Goal: Information Seeking & Learning: Learn about a topic

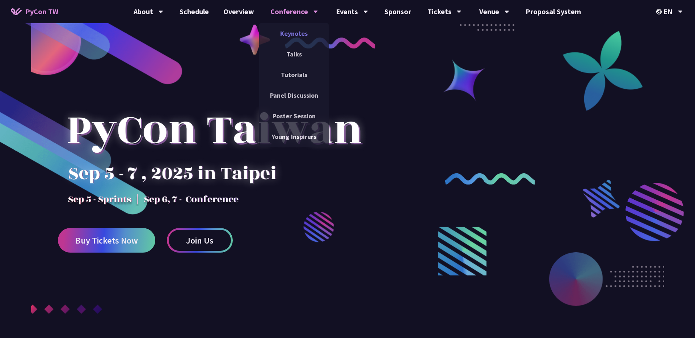
click at [299, 30] on link "Keynotes" at bounding box center [293, 33] width 69 height 17
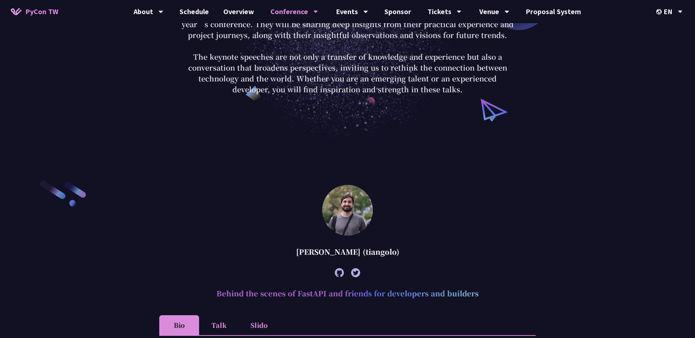
scroll to position [80, 0]
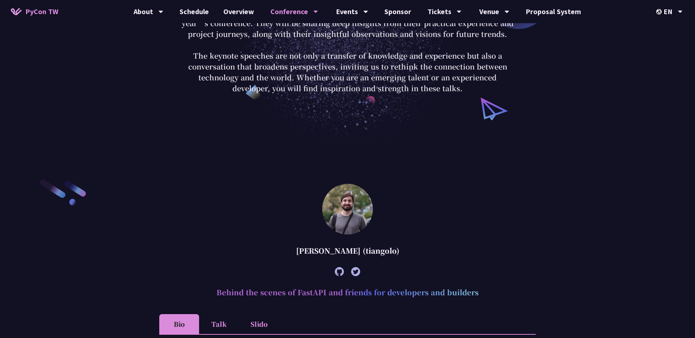
click at [342, 269] on icon at bounding box center [339, 271] width 9 height 9
click at [360, 271] on div at bounding box center [347, 272] width 376 height 20
click at [353, 271] on icon at bounding box center [355, 271] width 9 height 9
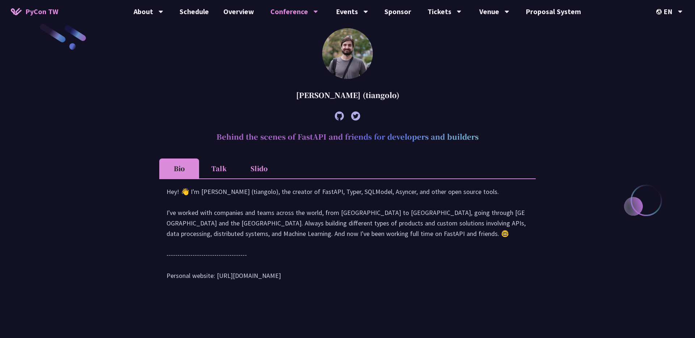
scroll to position [243, 0]
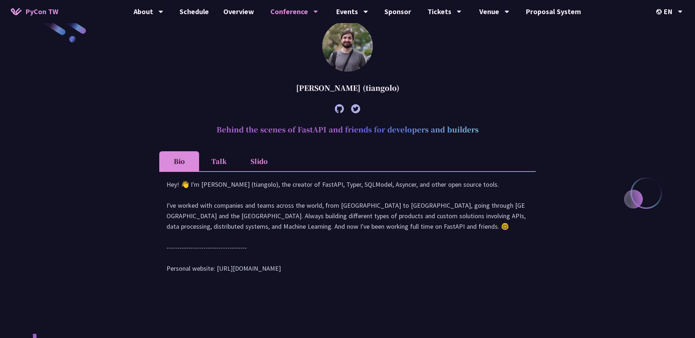
click at [175, 50] on \(tiangolo\) "Sebastián Ramírez (tiangolo) Behind the scenes of FastAPI and friends for devel…" at bounding box center [347, 154] width 376 height 267
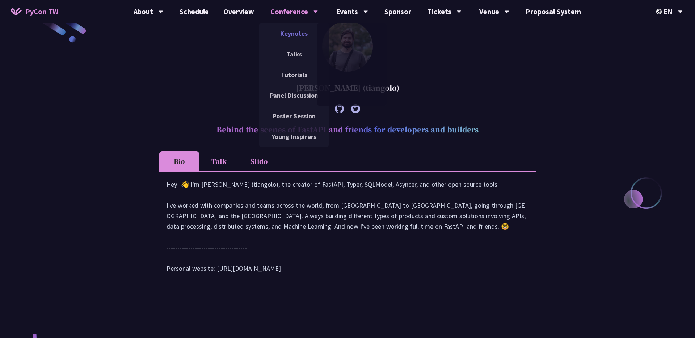
click at [299, 31] on link "Keynotes" at bounding box center [293, 33] width 69 height 17
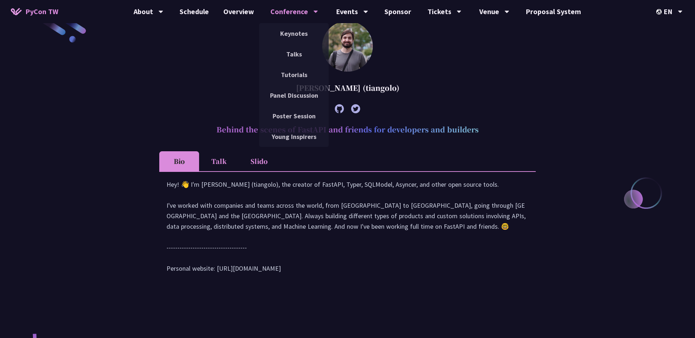
click at [304, 10] on div "Conference" at bounding box center [294, 11] width 48 height 23
click at [296, 32] on link "Keynotes" at bounding box center [293, 33] width 69 height 17
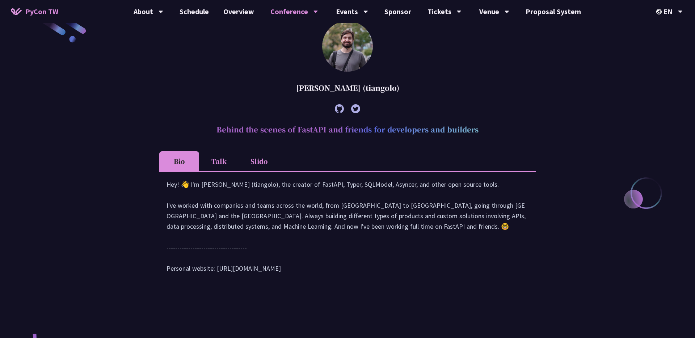
drag, startPoint x: 278, startPoint y: 33, endPoint x: 352, endPoint y: 177, distance: 161.9
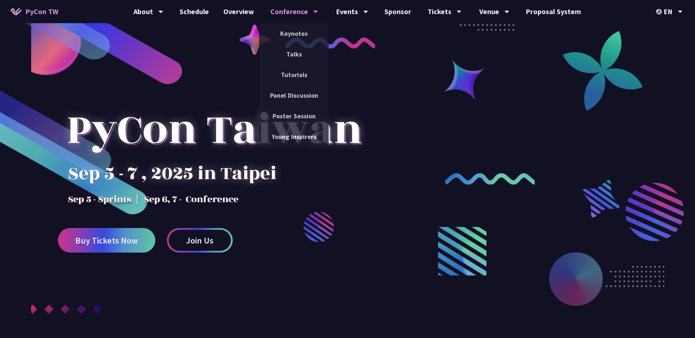
click at [163, 13] on div "Conference" at bounding box center [149, 11] width 30 height 23
click at [289, 29] on link "Keynotes" at bounding box center [293, 33] width 69 height 17
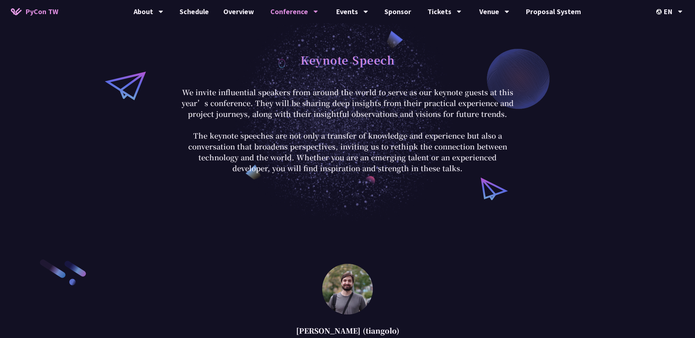
scroll to position [203, 0]
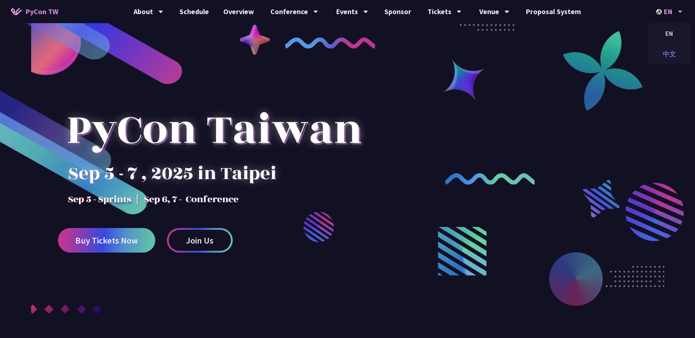
click at [673, 52] on div "中文" at bounding box center [669, 54] width 43 height 17
